Goal: Task Accomplishment & Management: Complete application form

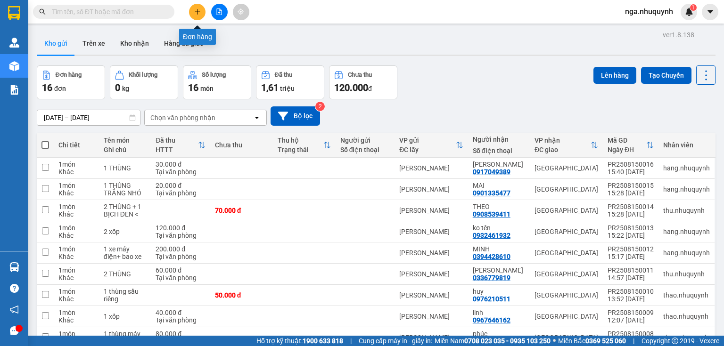
click at [199, 9] on icon "plus" at bounding box center [197, 11] width 7 height 7
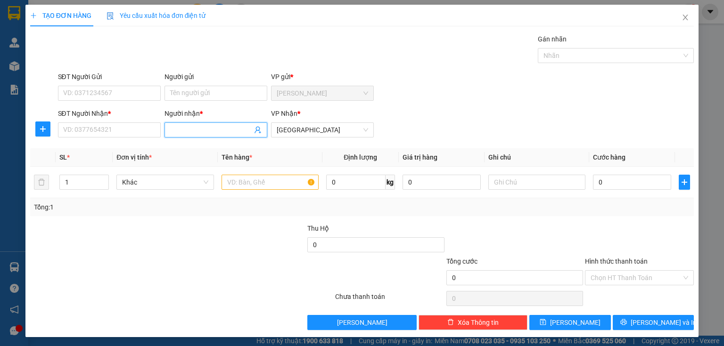
click at [181, 133] on input "Người nhận *" at bounding box center [211, 130] width 82 height 10
click at [117, 130] on input "SĐT Người Nhận *" at bounding box center [109, 129] width 103 height 15
type input "0000004087"
click at [179, 133] on input "Người nhận *" at bounding box center [211, 130] width 82 height 10
type input "KG TÊN"
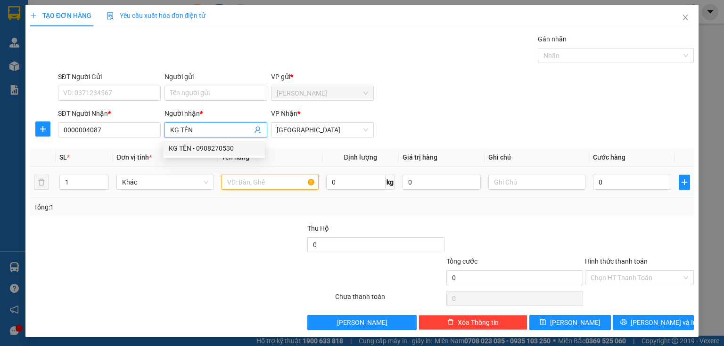
click at [260, 185] on input "text" at bounding box center [269, 182] width 97 height 15
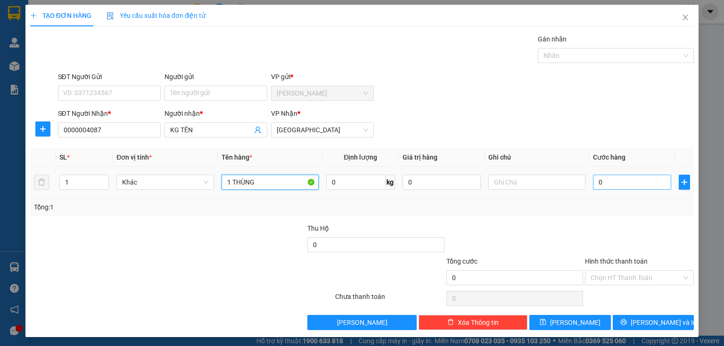
type input "1 THÙNG"
click at [606, 187] on input "0" at bounding box center [632, 182] width 78 height 15
type input "4"
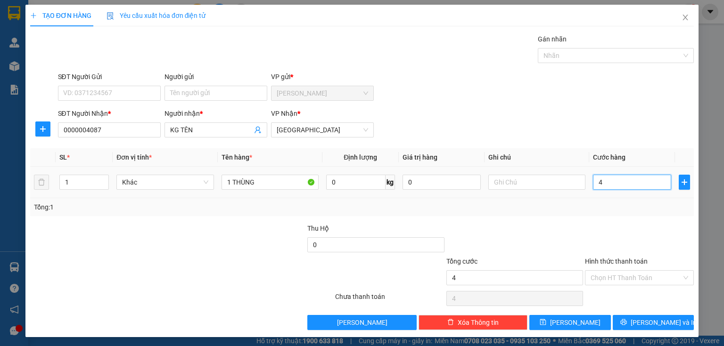
type input "40"
type input "400"
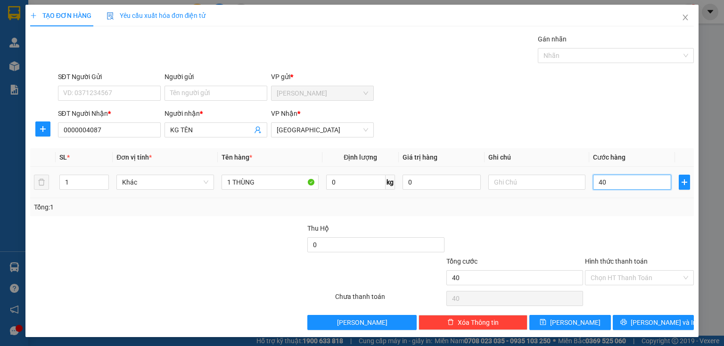
type input "400"
type input "4.000"
type input "40.000"
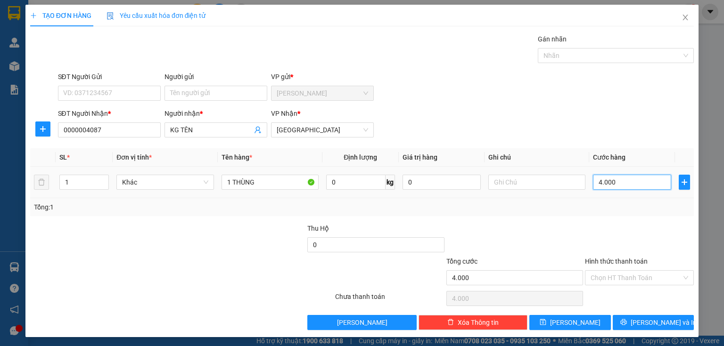
type input "40.000"
click at [594, 283] on input "Hình thức thanh toán" at bounding box center [635, 278] width 91 height 14
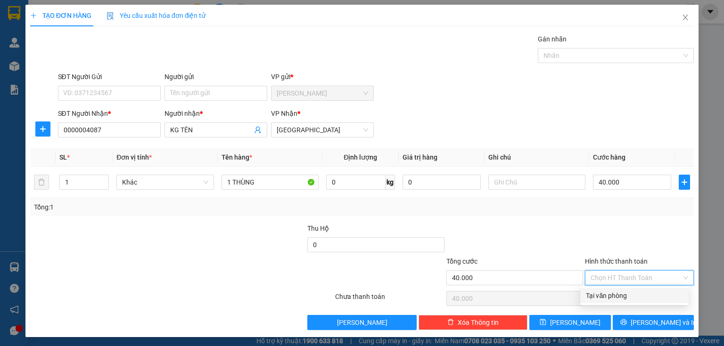
click at [597, 298] on div "Tại văn phòng" at bounding box center [634, 296] width 97 height 10
type input "0"
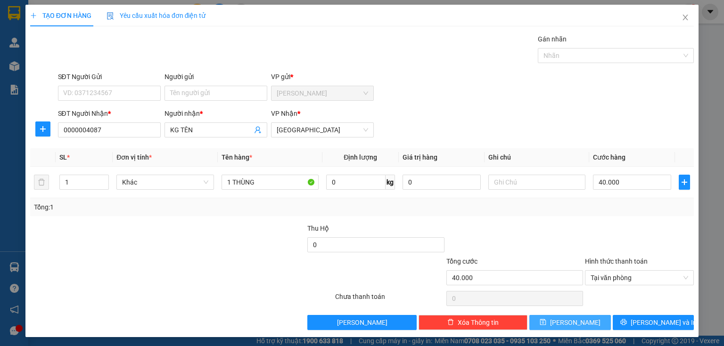
click at [583, 327] on button "[PERSON_NAME]" at bounding box center [570, 322] width 82 height 15
type input "0"
